Goal: Check status: Check status

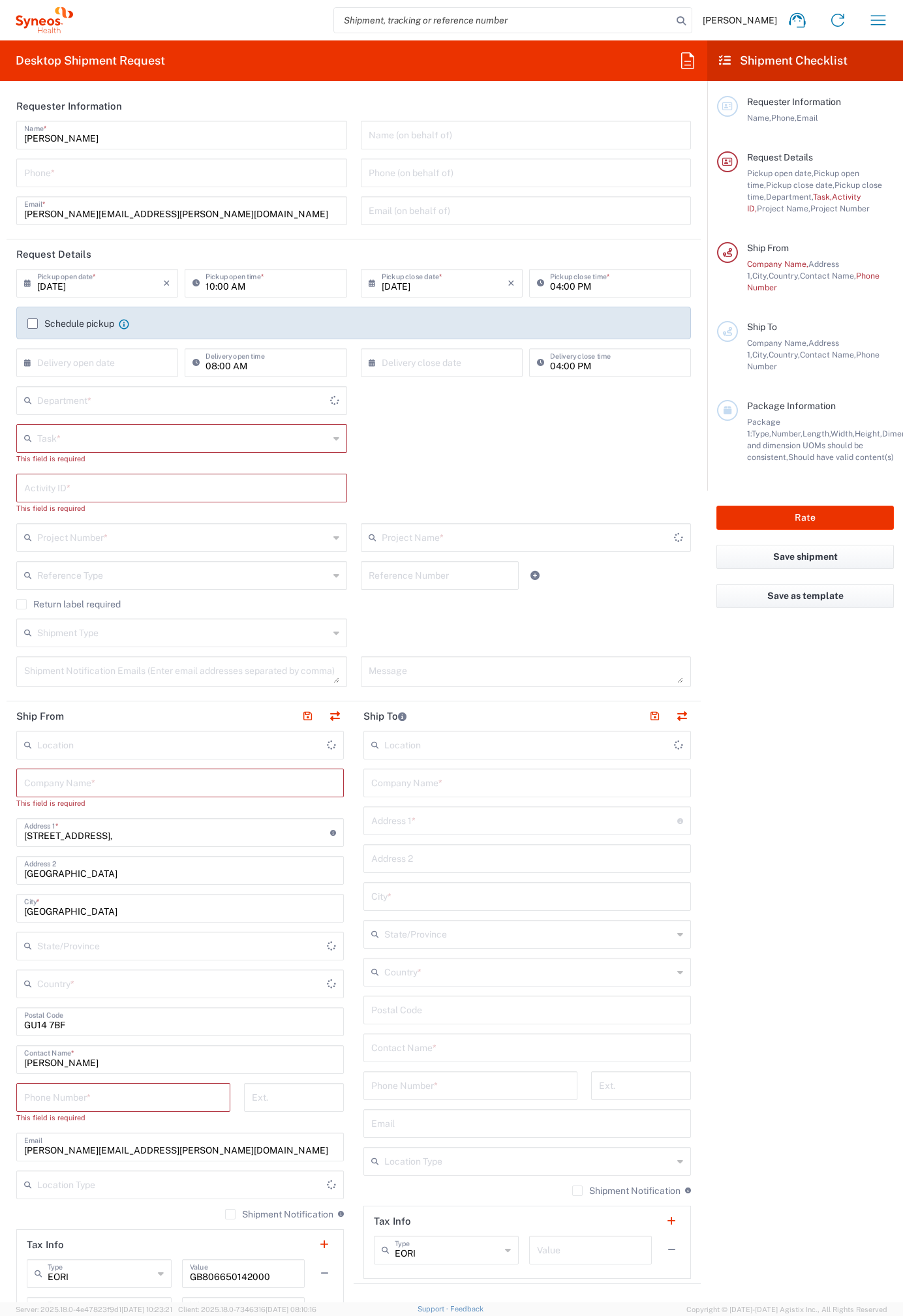
type input "[GEOGRAPHIC_DATA]"
type input "4510"
type input "[GEOGRAPHIC_DATA]"
type input "Syneos Health UK Limited"
click at [877, 18] on icon "button" at bounding box center [878, 20] width 21 height 21
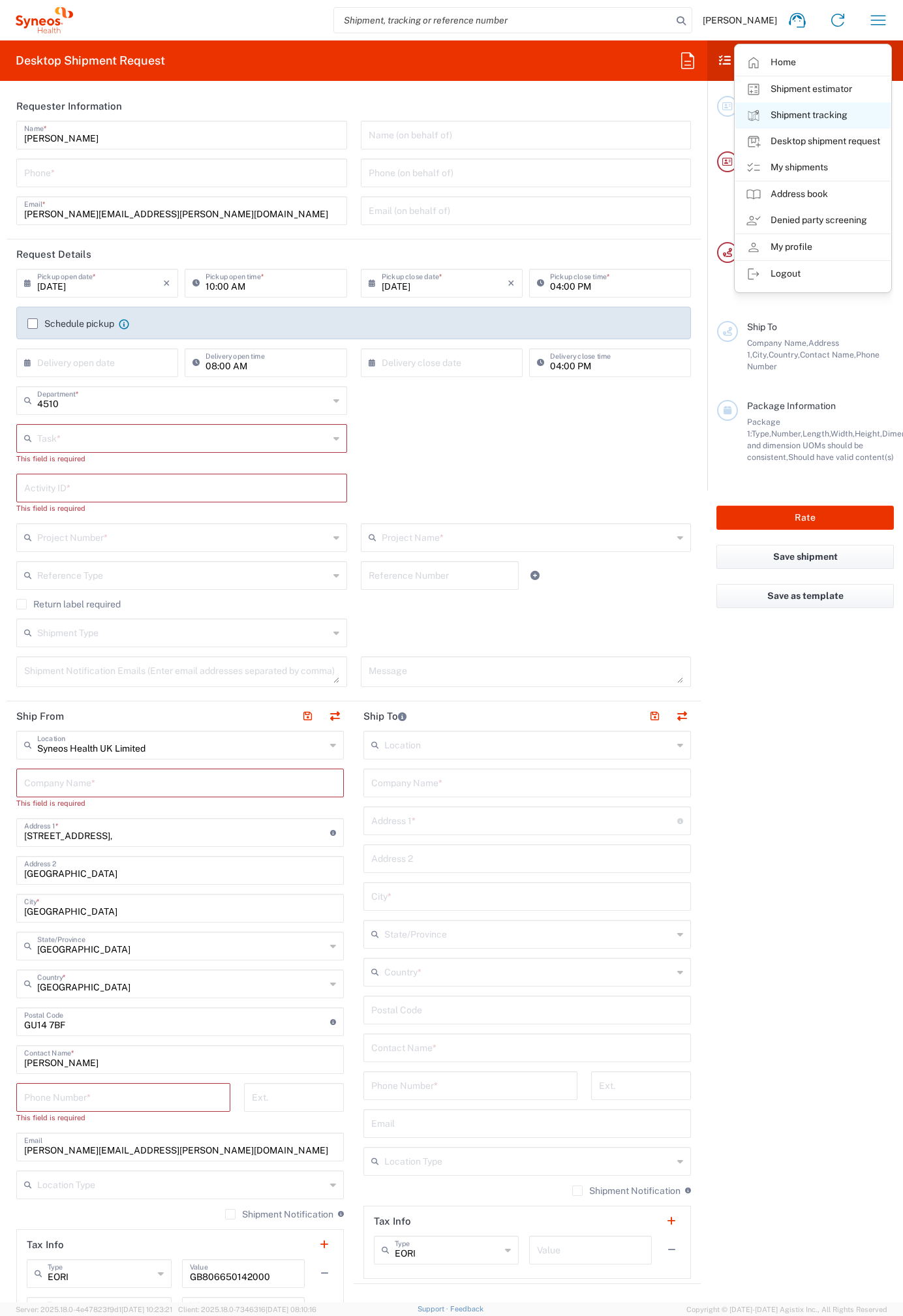
click at [819, 110] on link "Shipment tracking" at bounding box center [813, 115] width 155 height 26
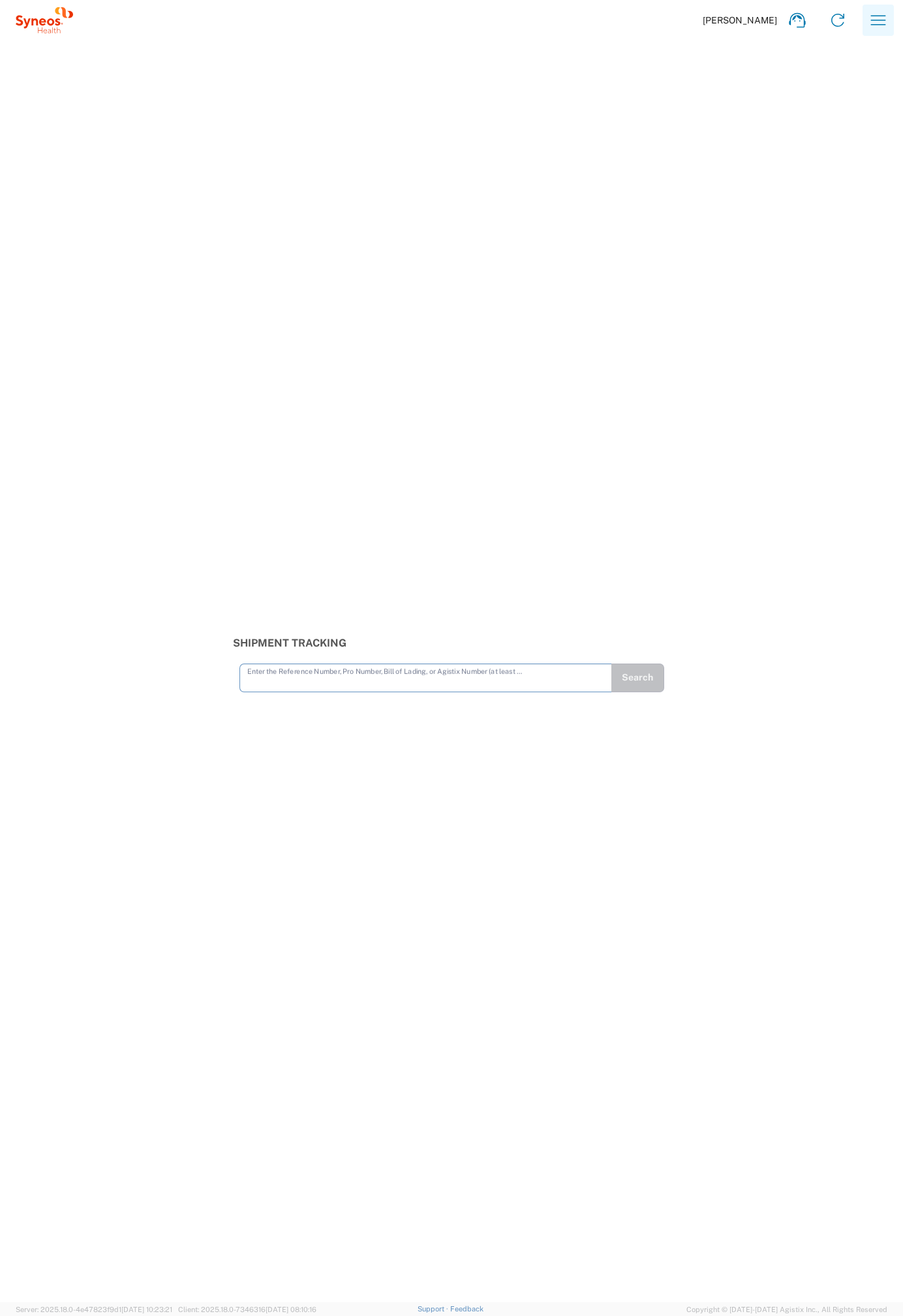
click at [873, 18] on icon "button" at bounding box center [878, 20] width 21 height 21
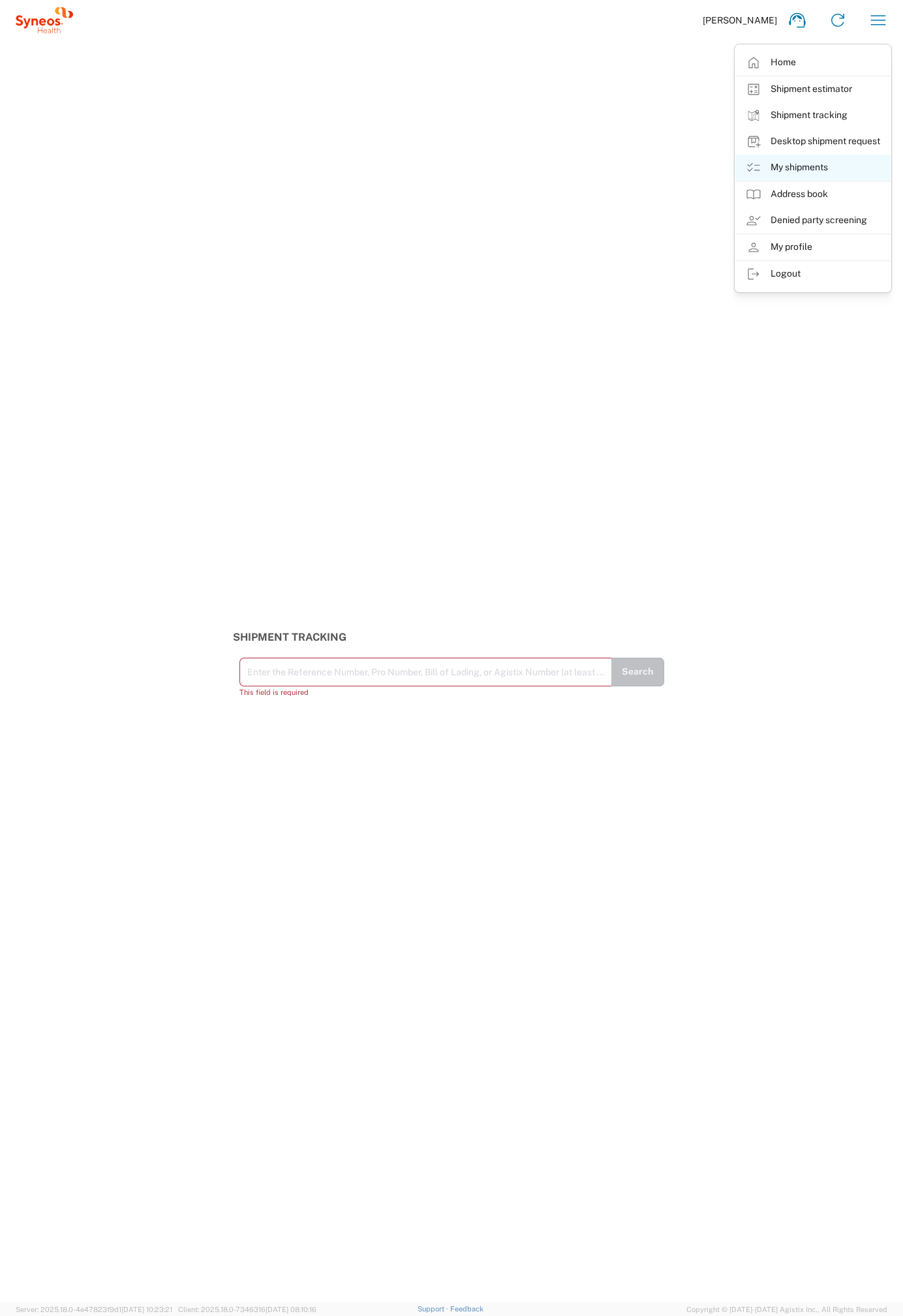
click at [804, 168] on link "My shipments" at bounding box center [813, 168] width 155 height 26
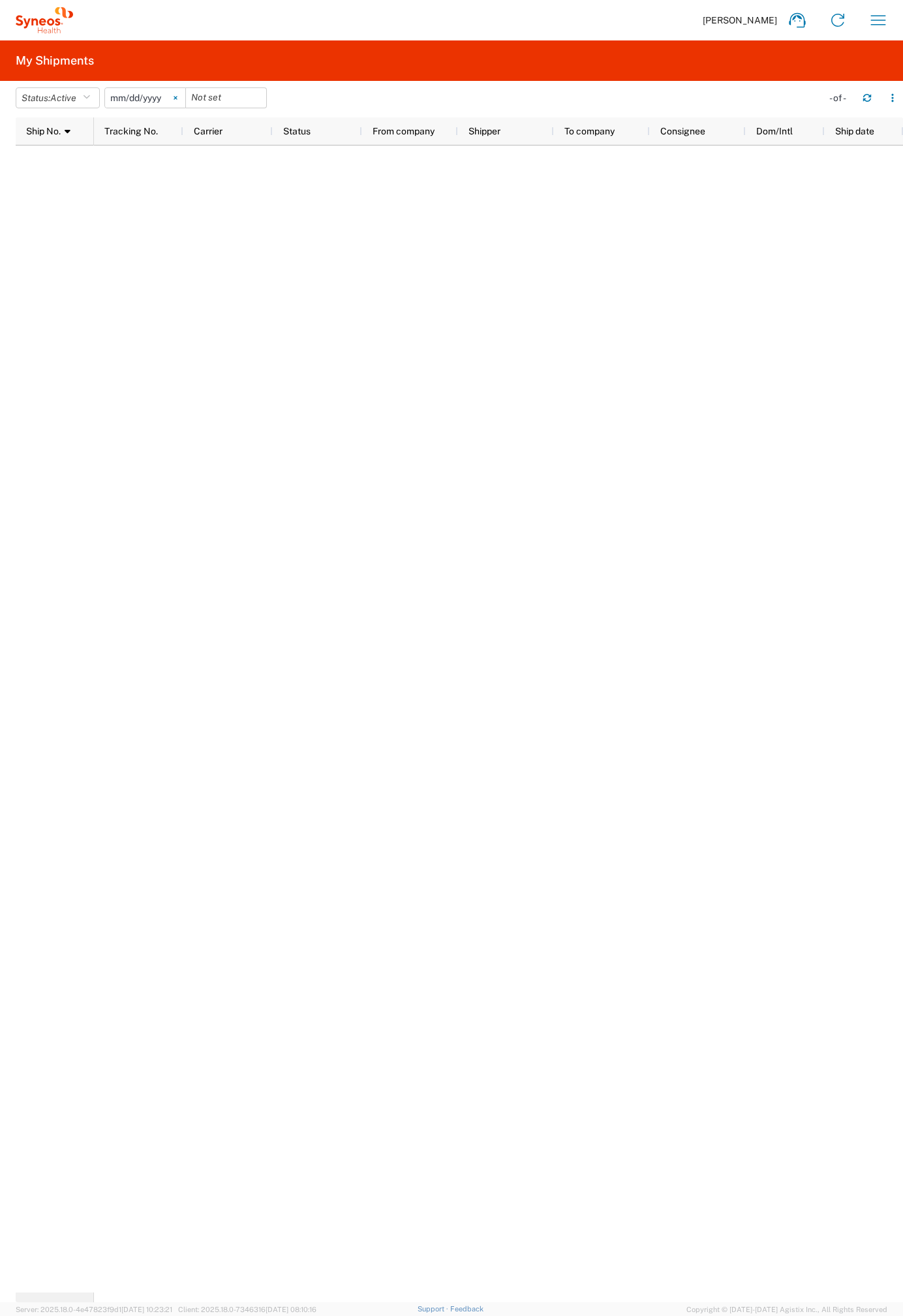
click at [177, 96] on icon at bounding box center [175, 98] width 4 height 4
click at [90, 93] on icon "button" at bounding box center [86, 97] width 7 height 9
click at [67, 164] on span "All" at bounding box center [93, 166] width 152 height 20
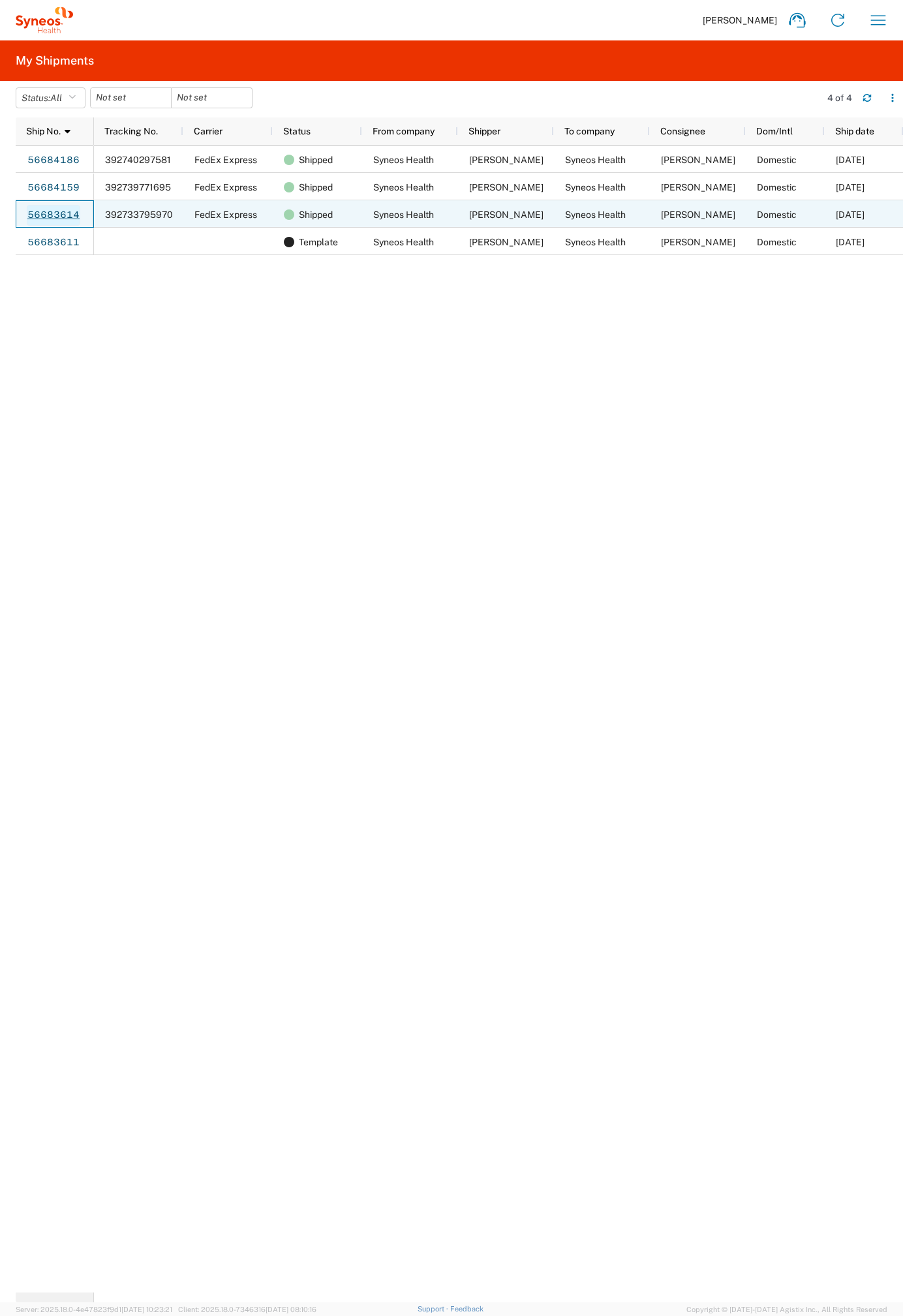
click at [64, 209] on link "56683614" at bounding box center [53, 215] width 53 height 21
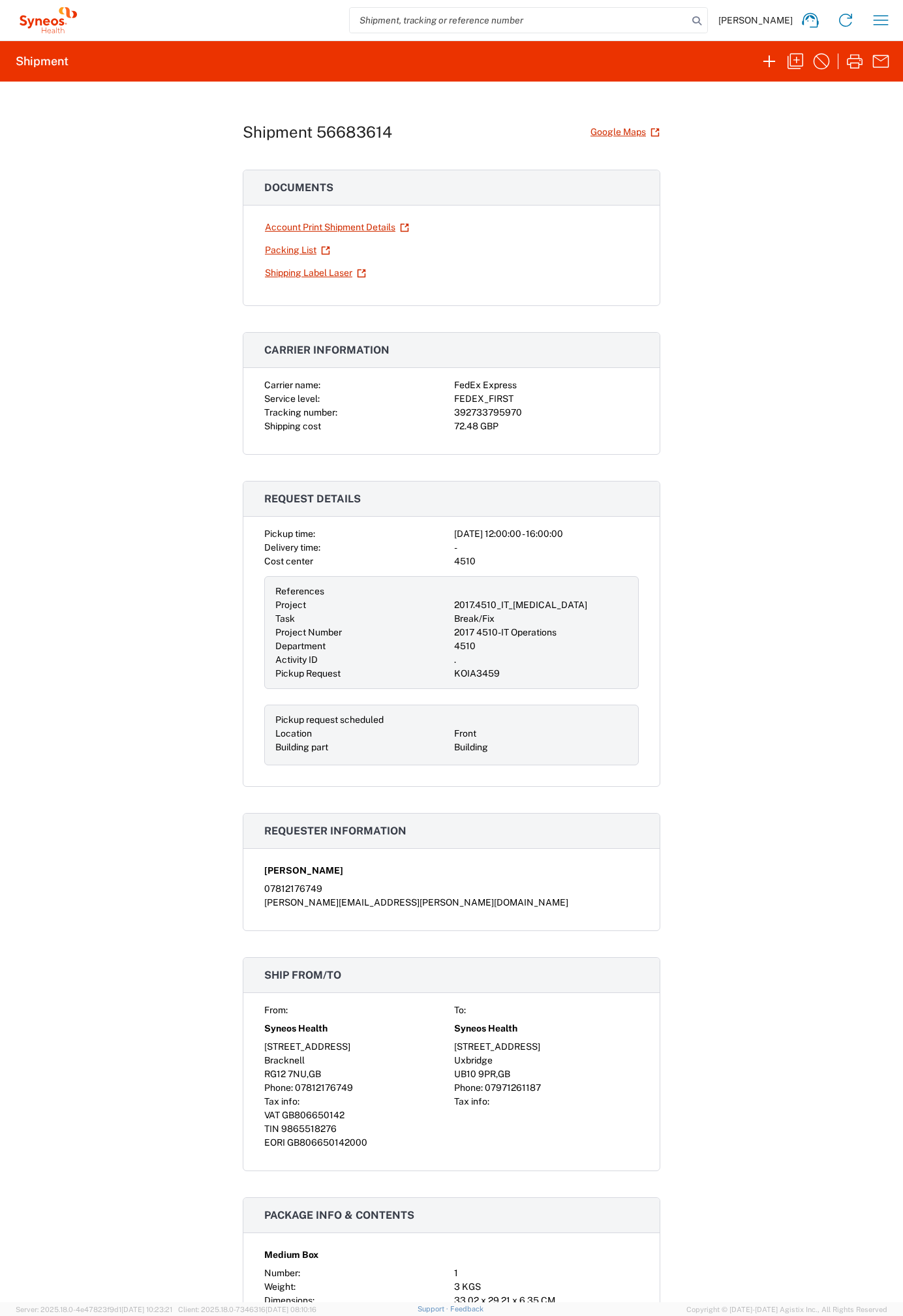
click at [478, 415] on div "392733795970" at bounding box center [546, 413] width 184 height 14
click at [478, 414] on div "392733795970" at bounding box center [546, 413] width 184 height 14
copy div "392733795970"
click at [882, 13] on icon "button" at bounding box center [880, 20] width 21 height 21
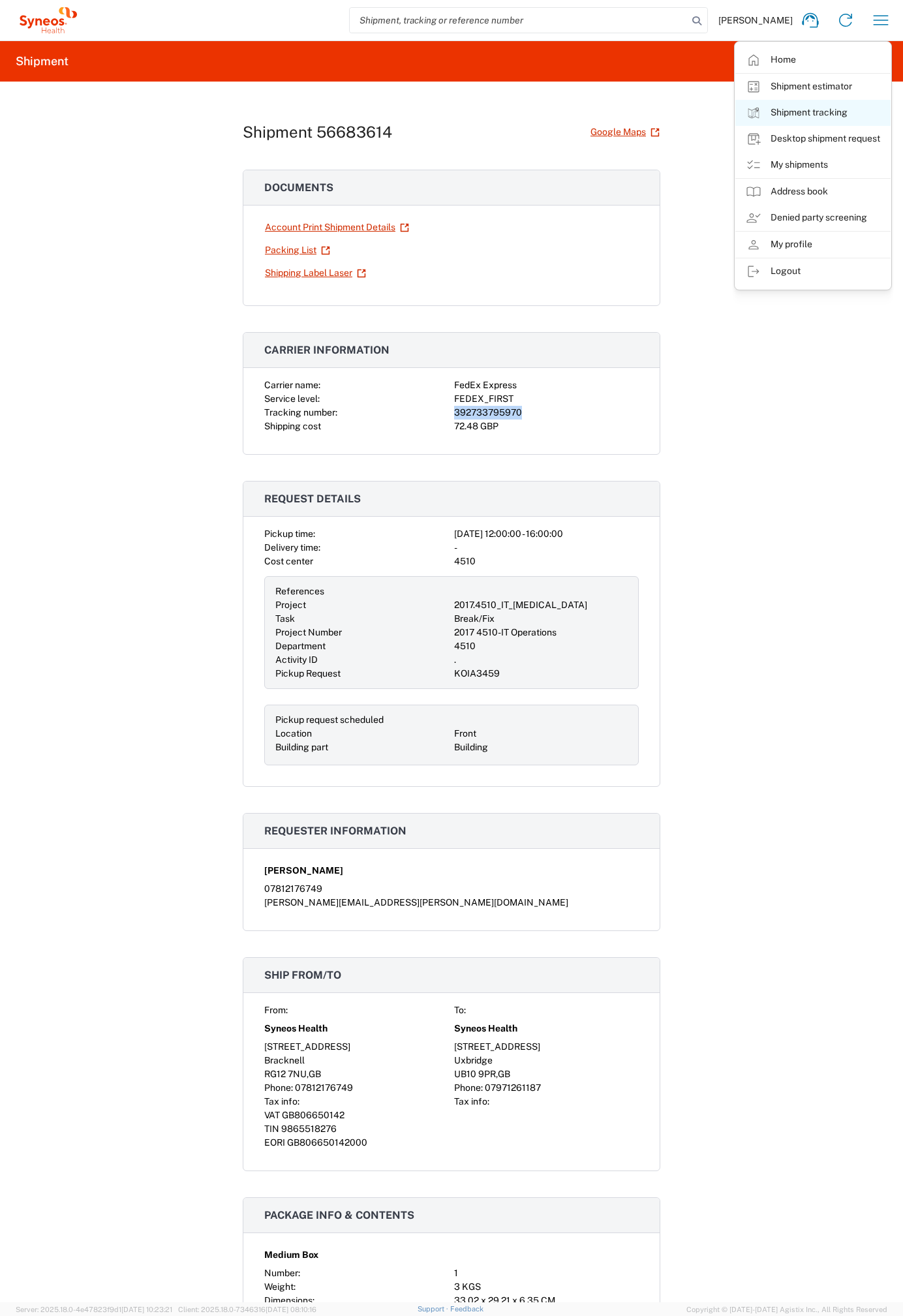
click at [806, 113] on link "Shipment tracking" at bounding box center [813, 113] width 155 height 26
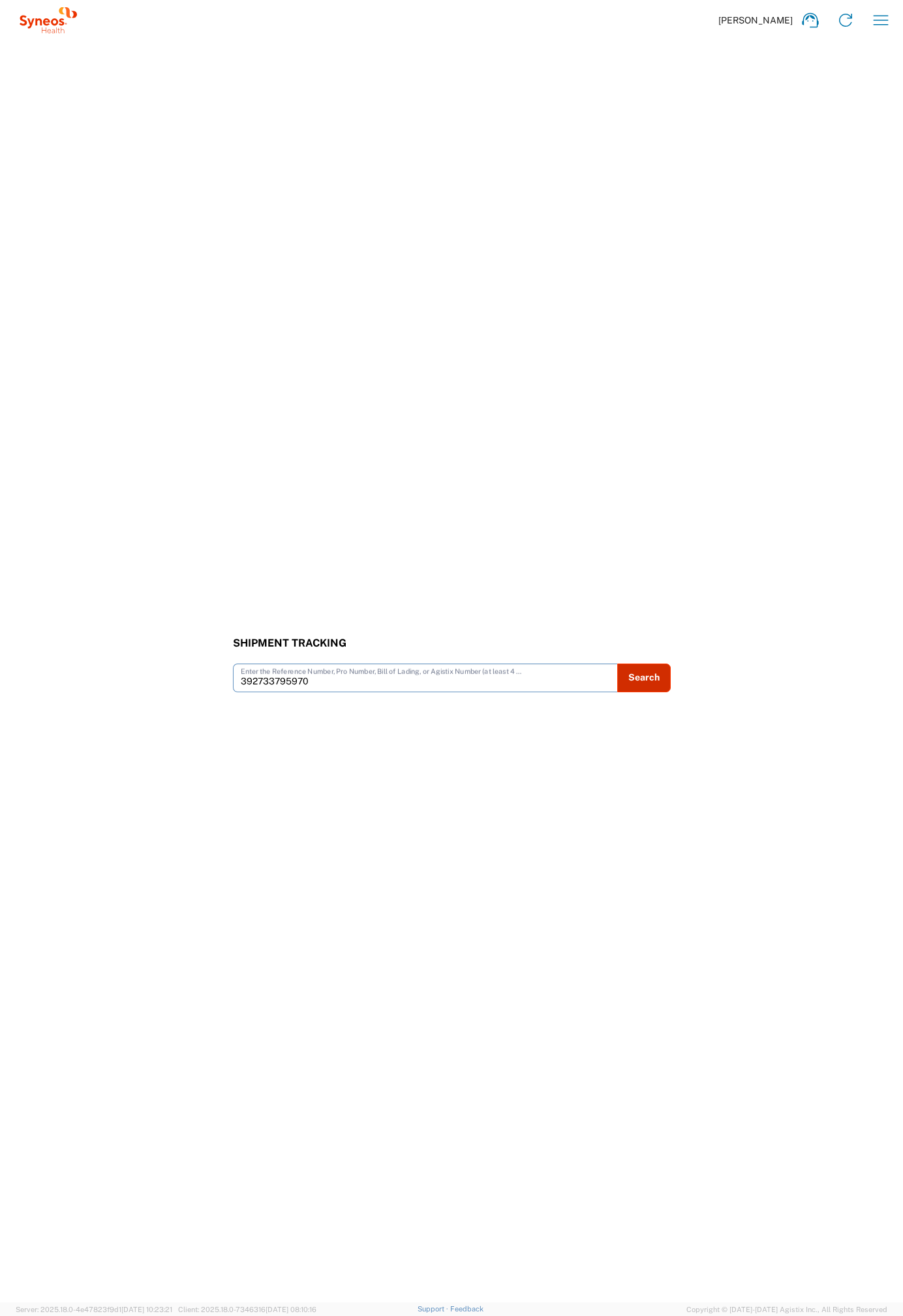
type input "392733795970"
click at [645, 676] on button "Search" at bounding box center [643, 678] width 53 height 29
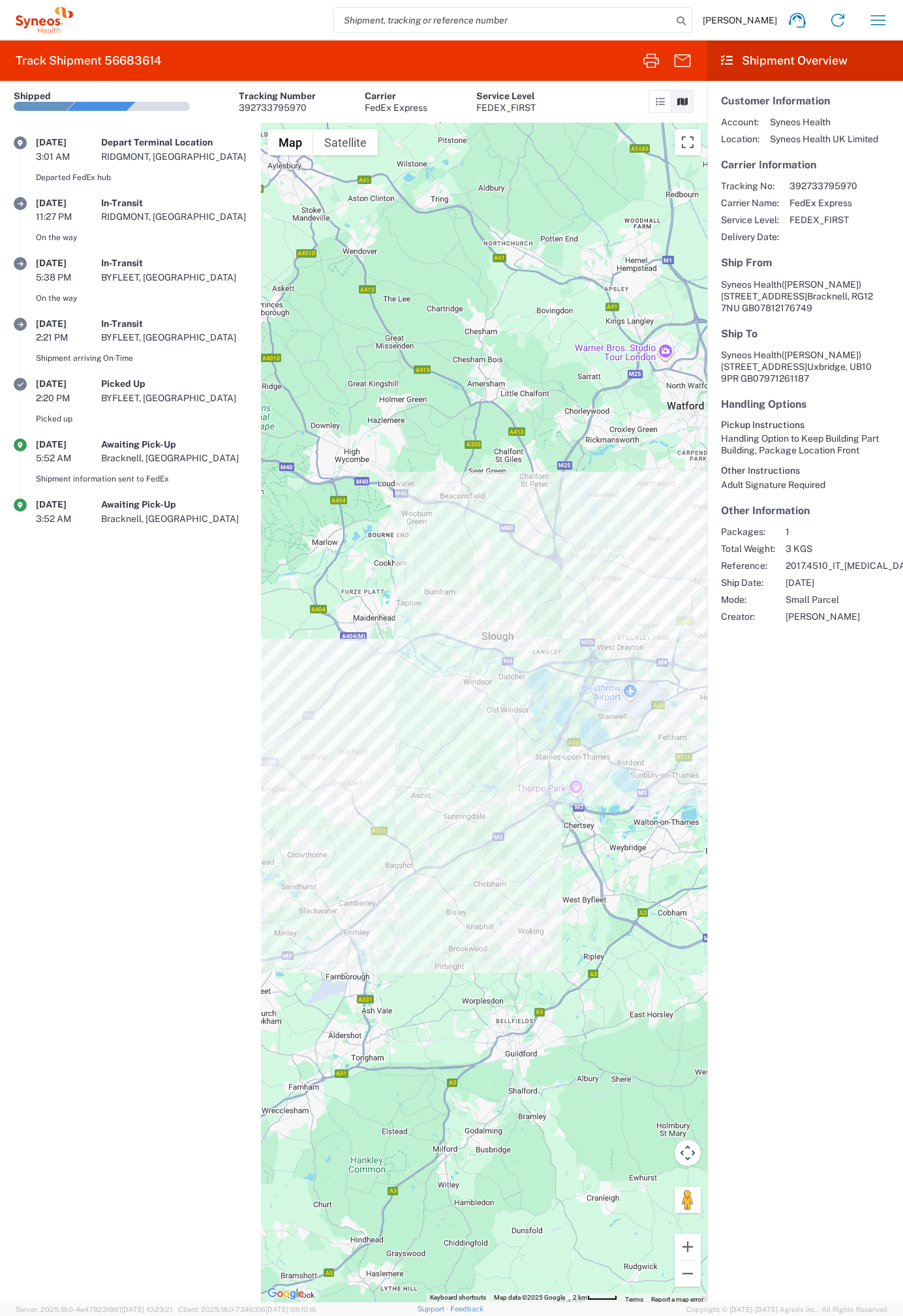
drag, startPoint x: 168, startPoint y: 652, endPoint x: 175, endPoint y: 628, distance: 25.0
click at [168, 652] on agx-shipment-transit-statuses-widget "[DATE] 3:01 AM Depart Terminal Location [GEOGRAPHIC_DATA], [GEOGRAPHIC_DATA] De…" at bounding box center [130, 713] width 261 height 1179
click at [273, 105] on div "392733795970" at bounding box center [277, 107] width 77 height 12
copy div "392733795970"
